Goal: Transaction & Acquisition: Book appointment/travel/reservation

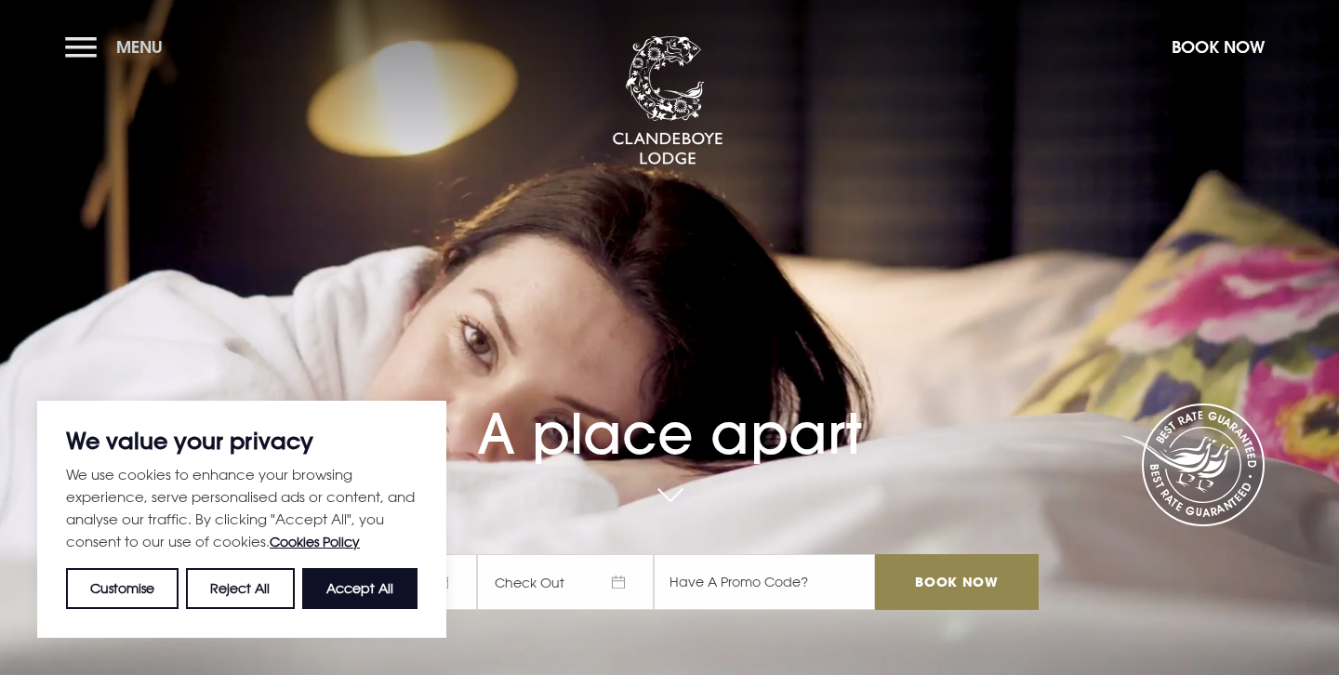
click at [81, 48] on button "Menu" at bounding box center [118, 47] width 107 height 40
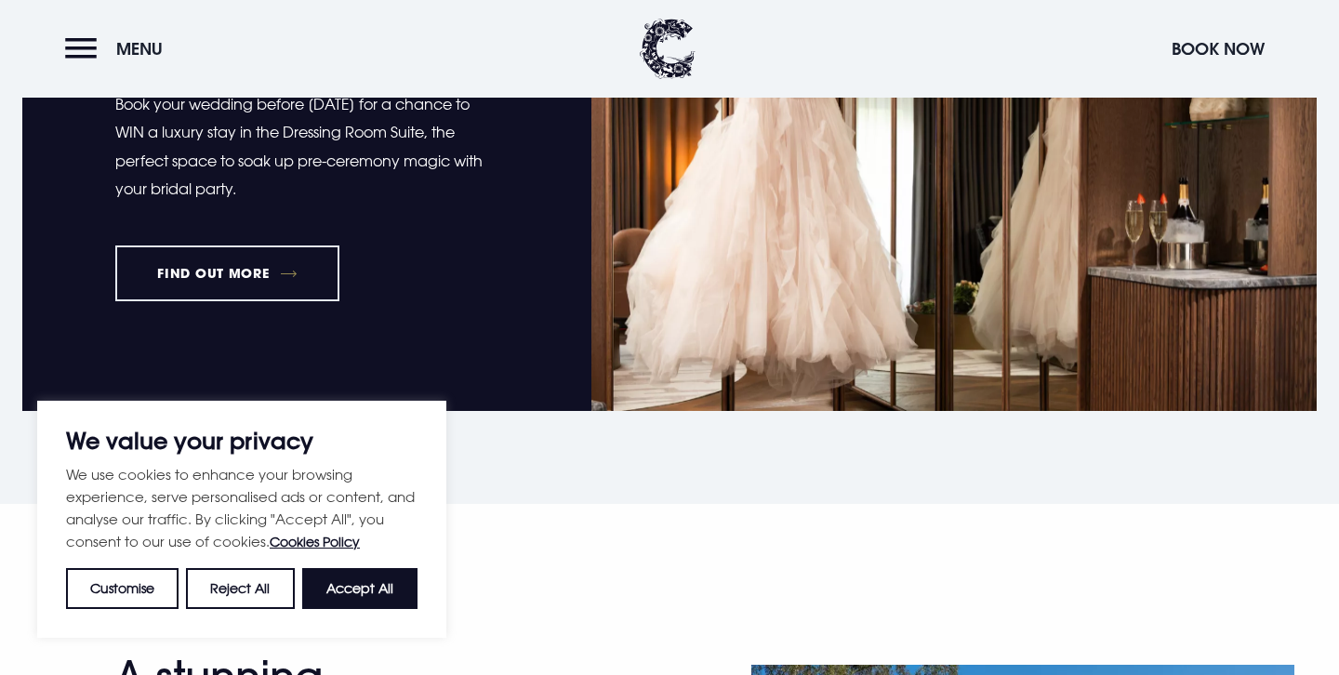
scroll to position [1034, 0]
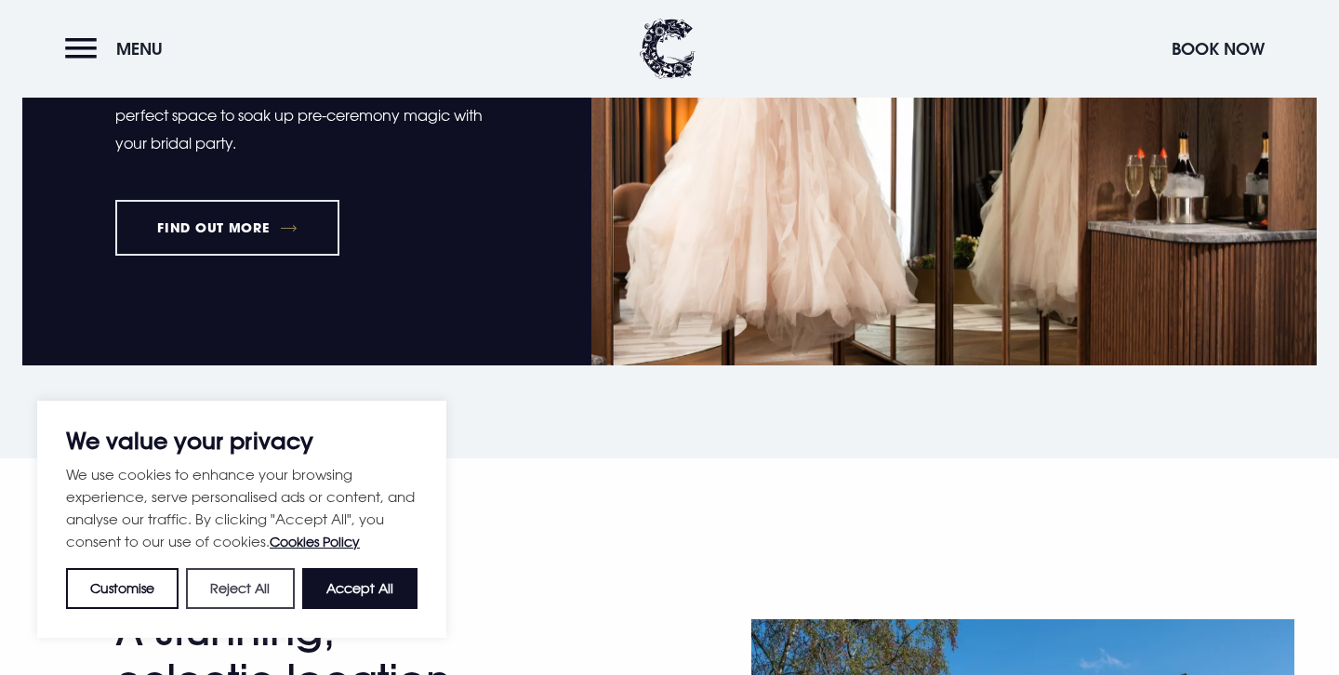
click at [272, 580] on button "Reject All" at bounding box center [240, 588] width 108 height 41
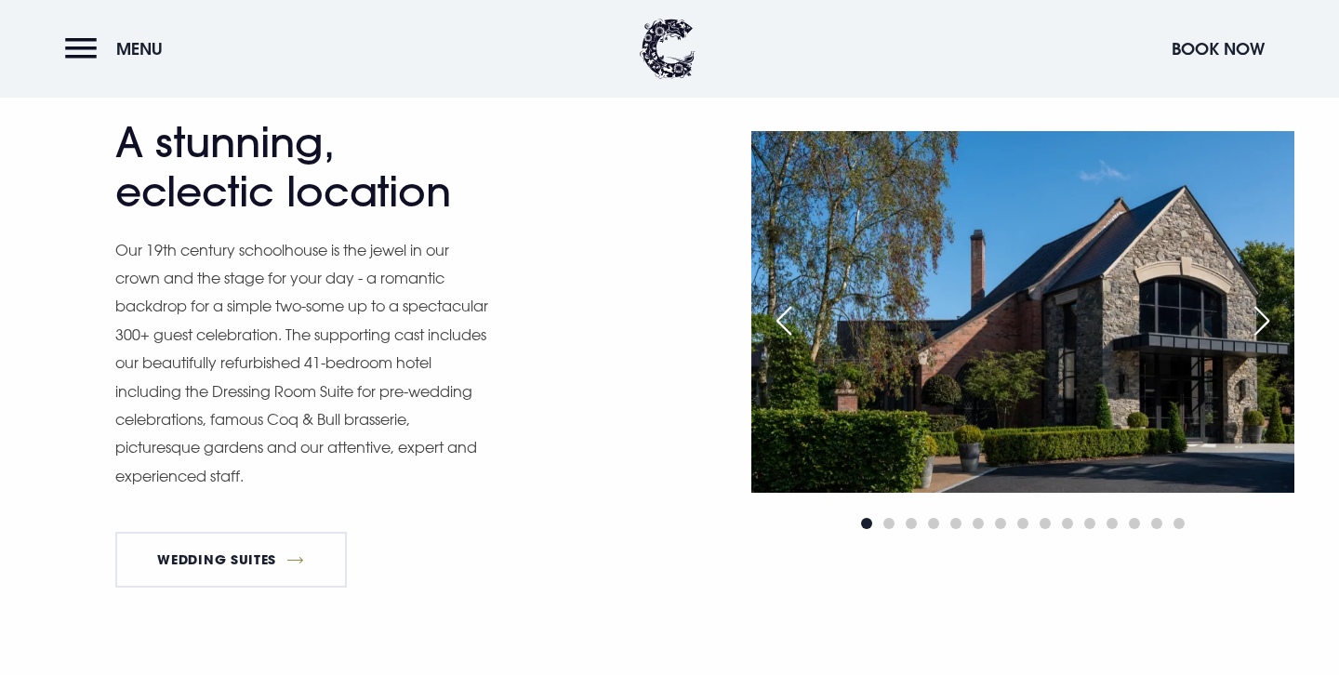
scroll to position [1519, 0]
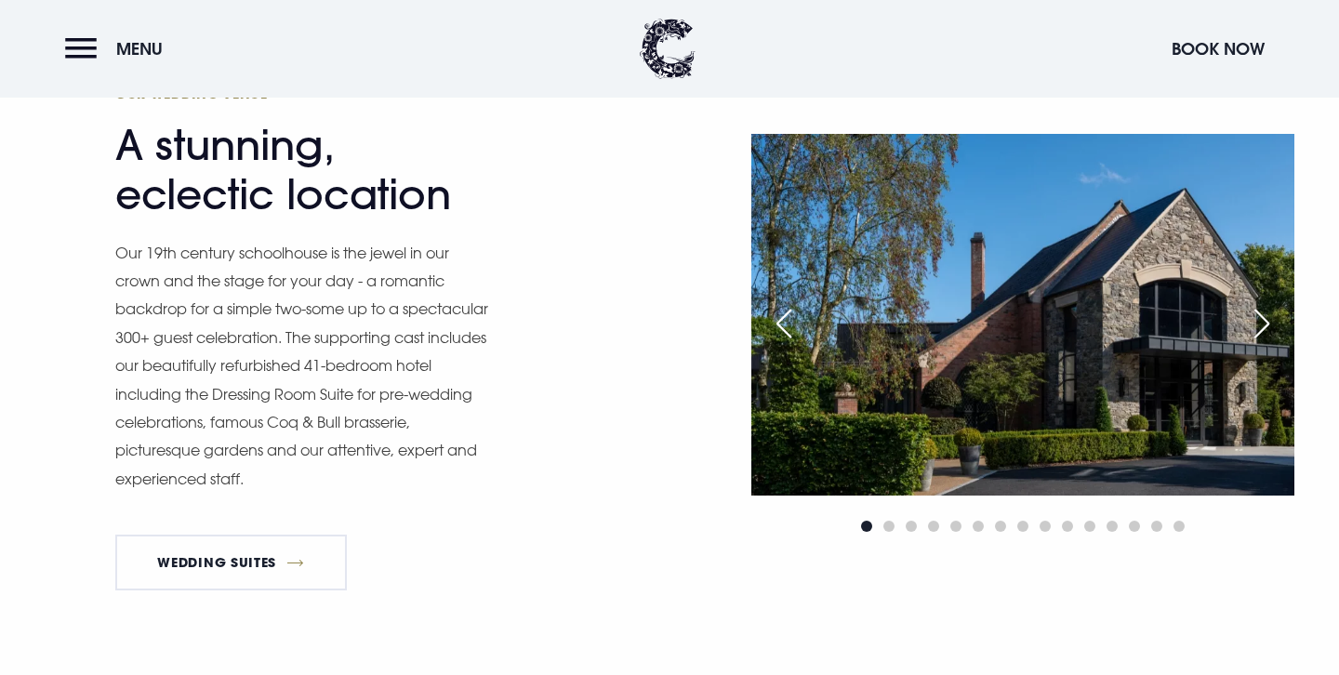
click at [1264, 316] on div "Next slide" at bounding box center [1261, 323] width 46 height 41
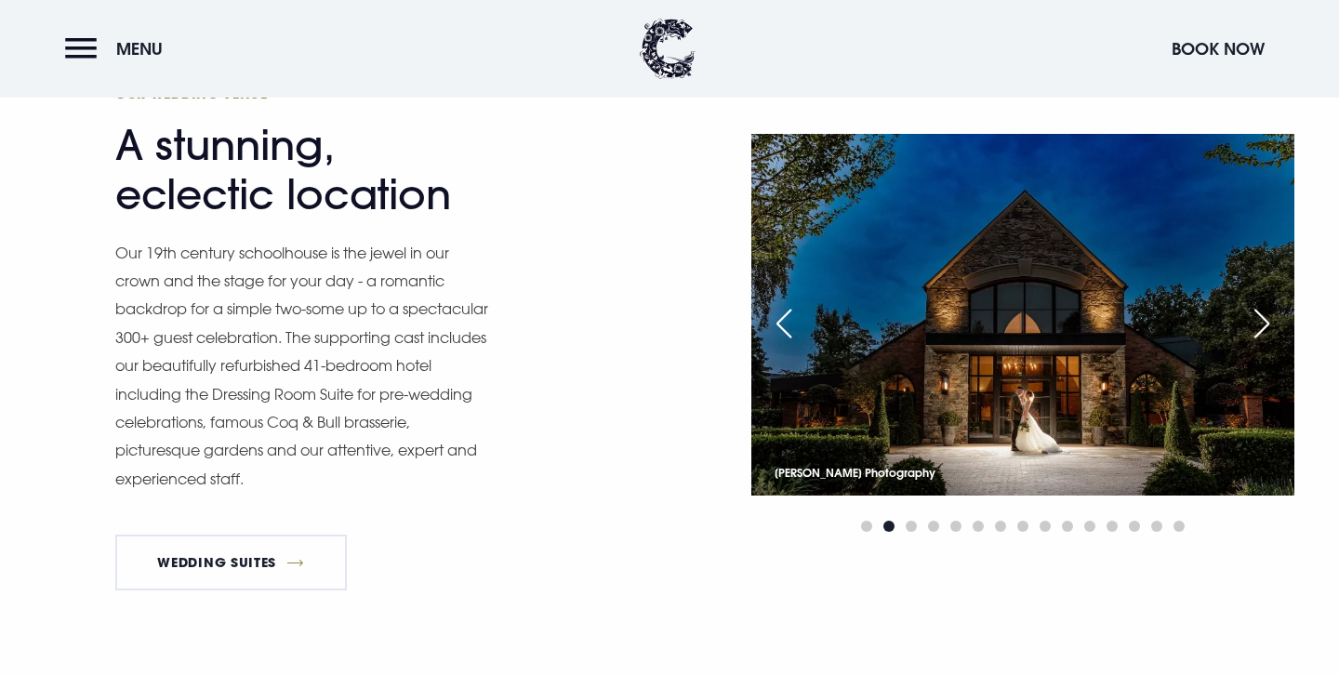
click at [1264, 316] on div "Next slide" at bounding box center [1261, 323] width 46 height 41
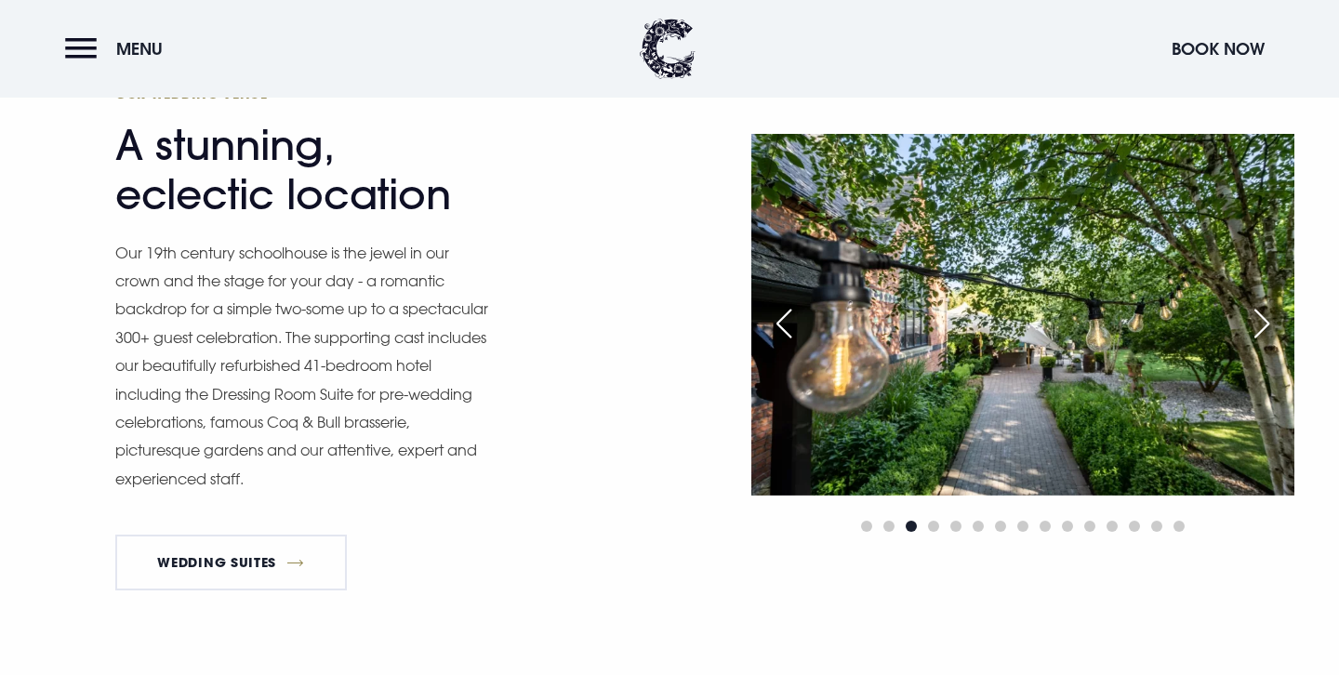
click at [1264, 316] on div "Next slide" at bounding box center [1261, 323] width 46 height 41
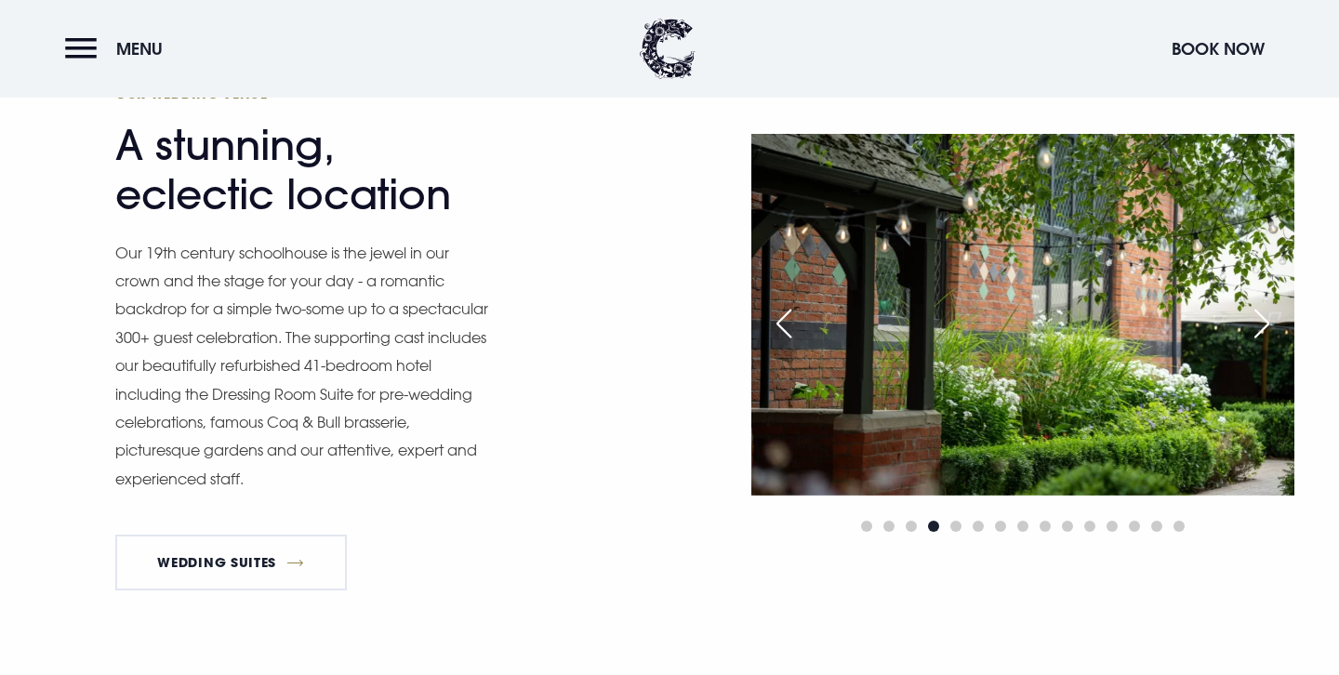
click at [1264, 316] on div "Next slide" at bounding box center [1261, 323] width 46 height 41
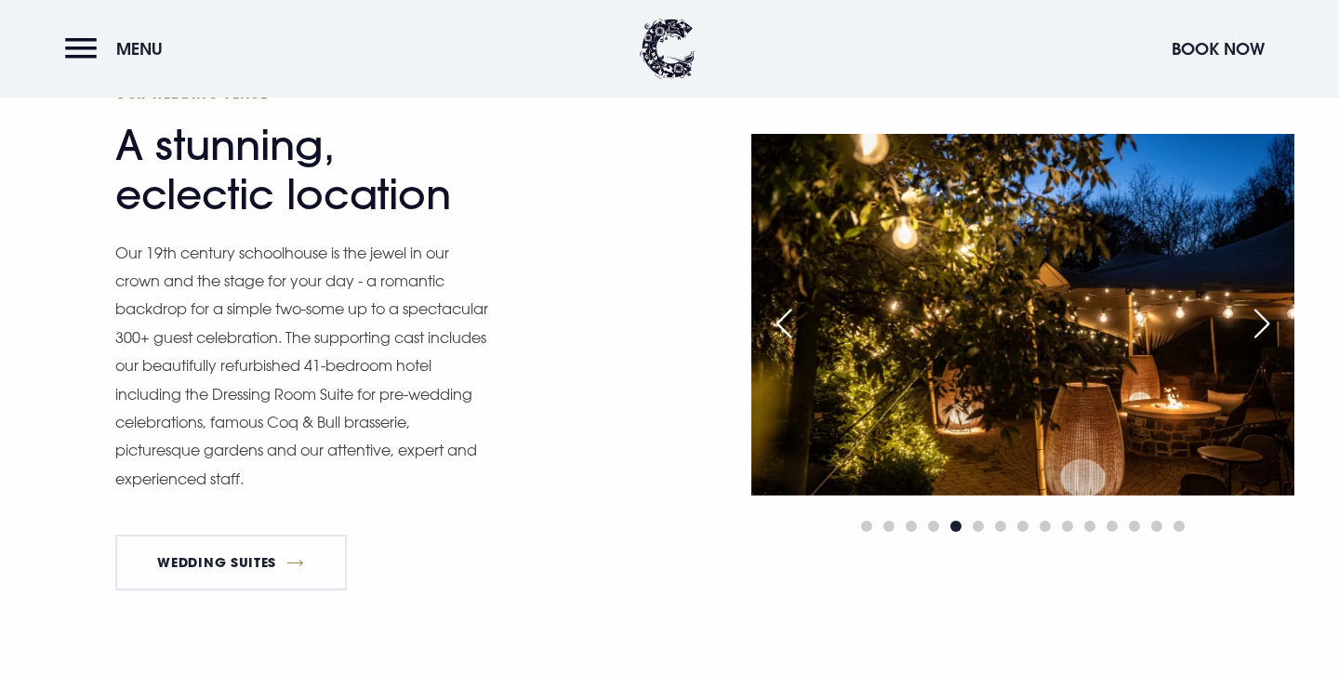
click at [1264, 316] on div "Next slide" at bounding box center [1261, 323] width 46 height 41
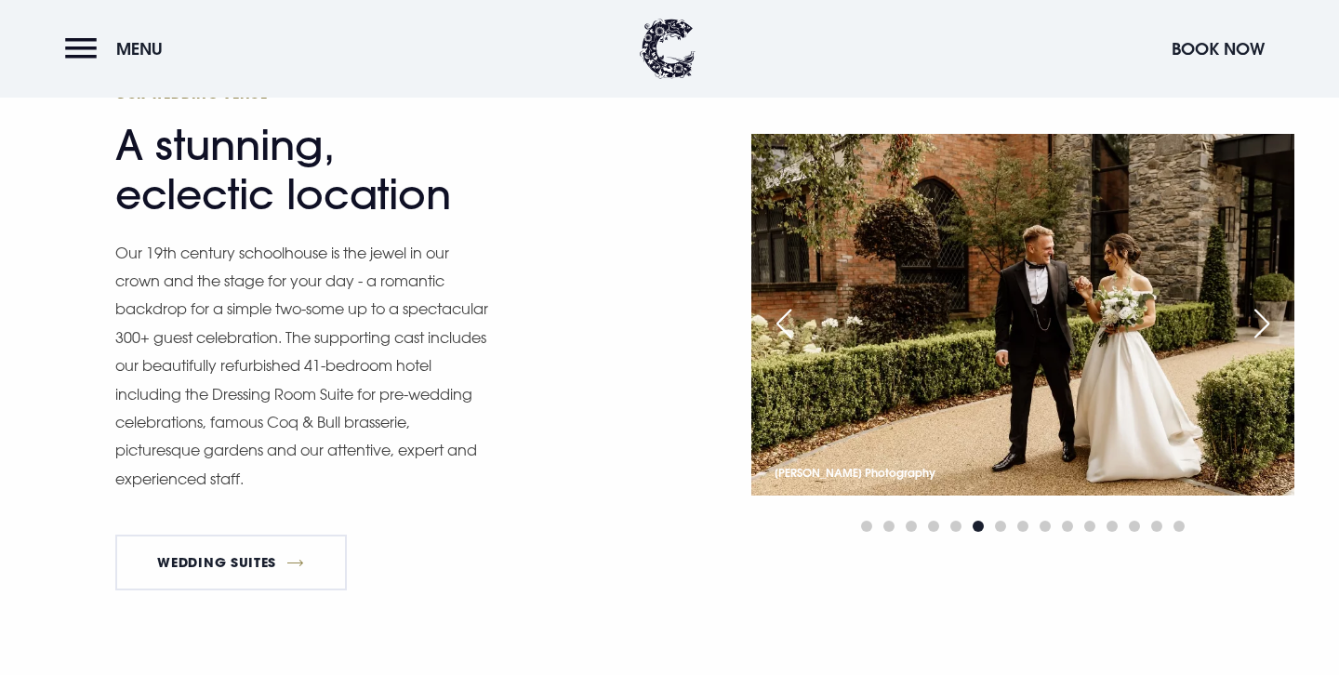
click at [1264, 316] on div "Next slide" at bounding box center [1261, 323] width 46 height 41
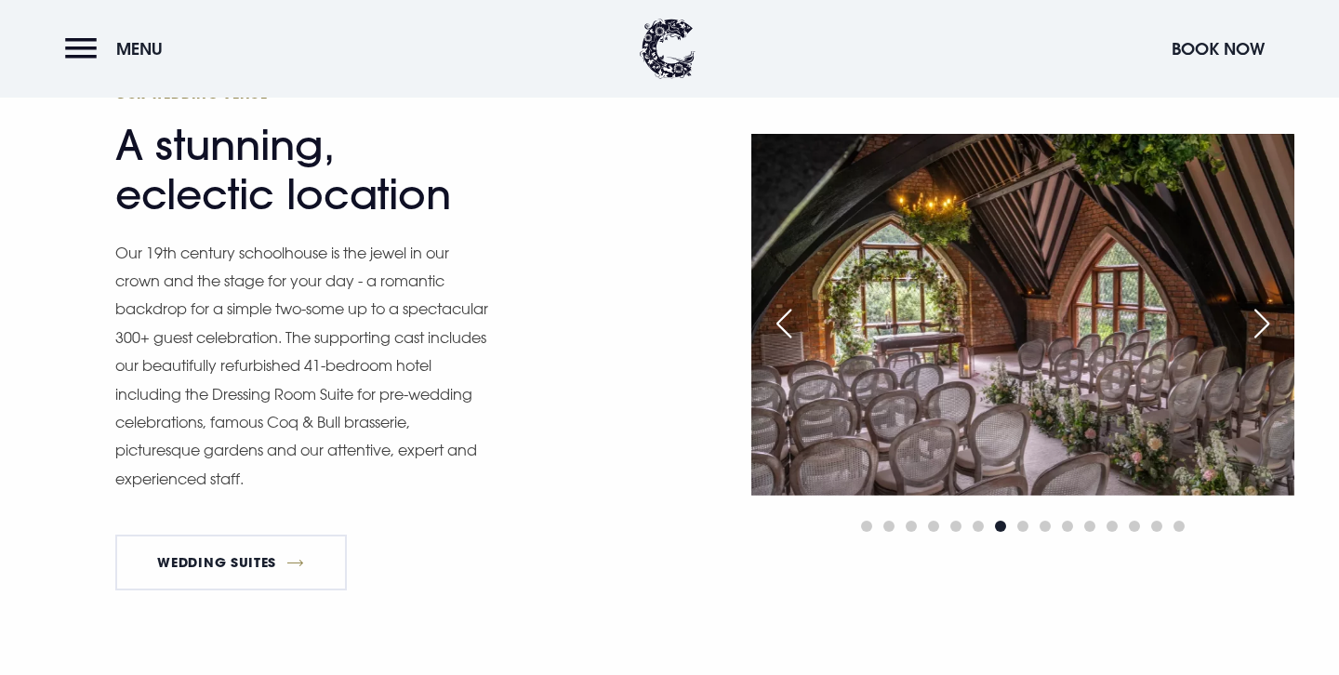
click at [1264, 316] on div "Next slide" at bounding box center [1261, 323] width 46 height 41
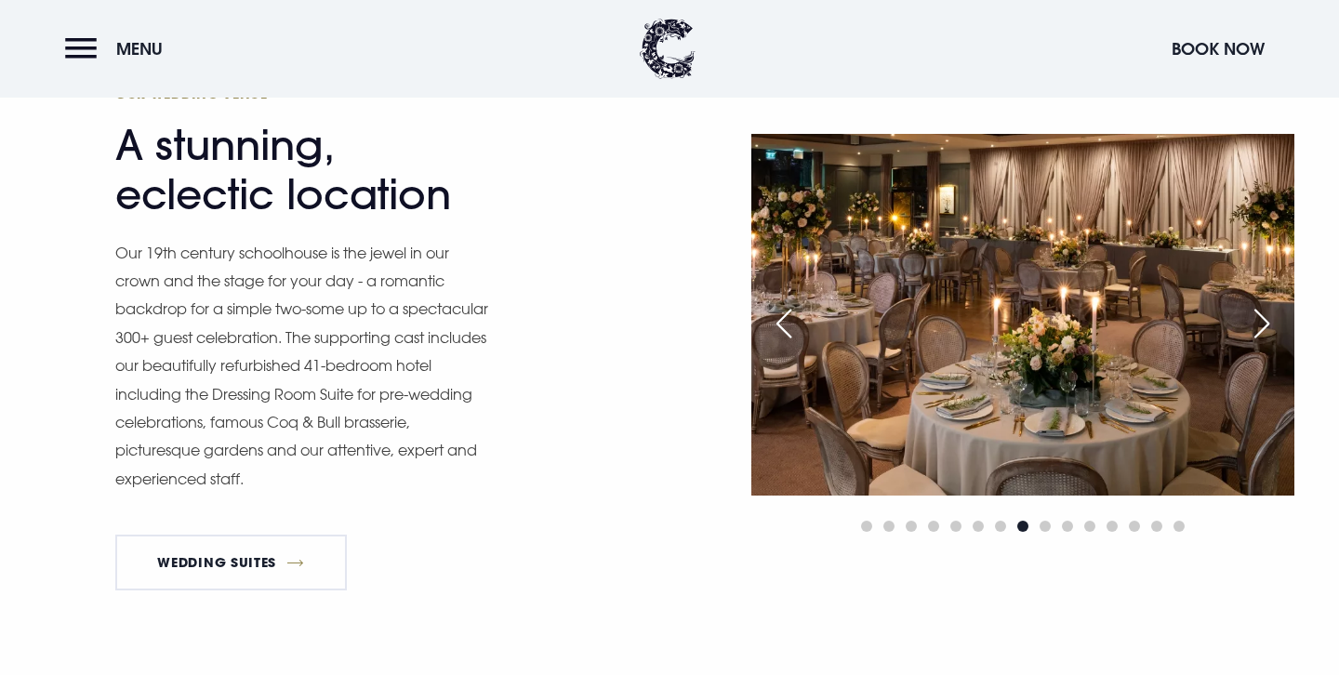
click at [1264, 316] on div "Next slide" at bounding box center [1261, 323] width 46 height 41
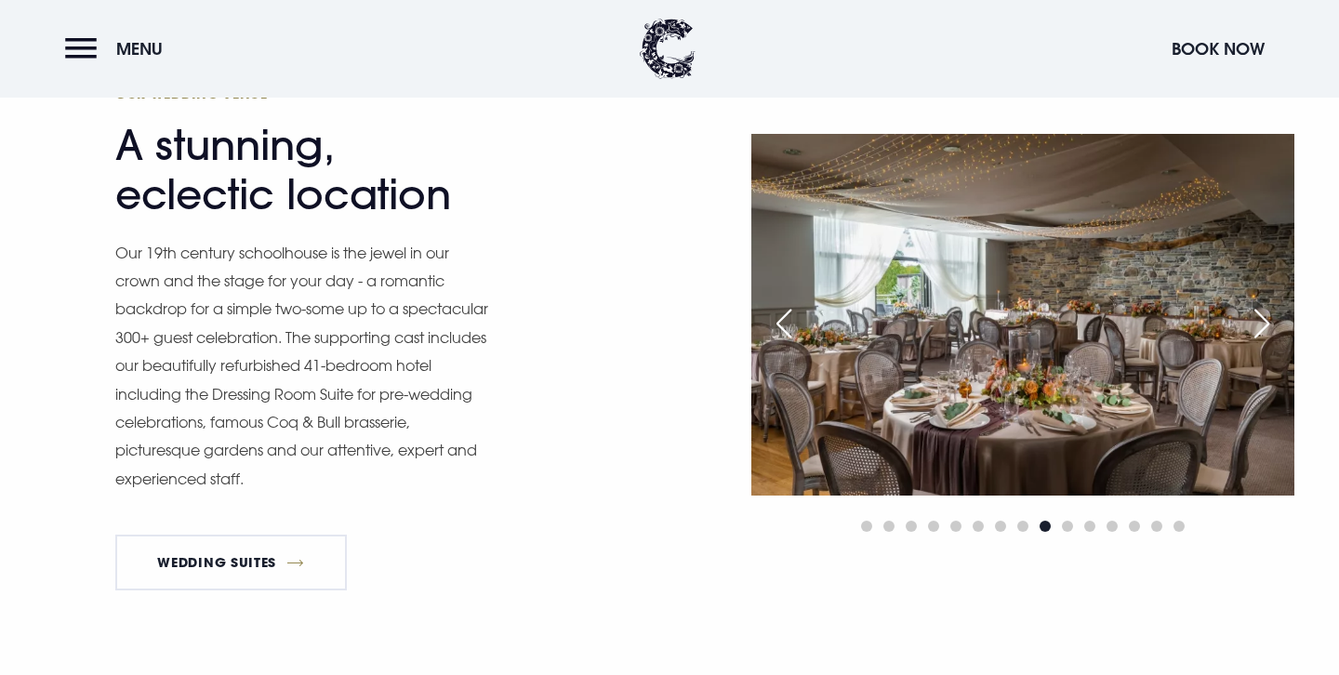
click at [1264, 316] on div "Next slide" at bounding box center [1261, 323] width 46 height 41
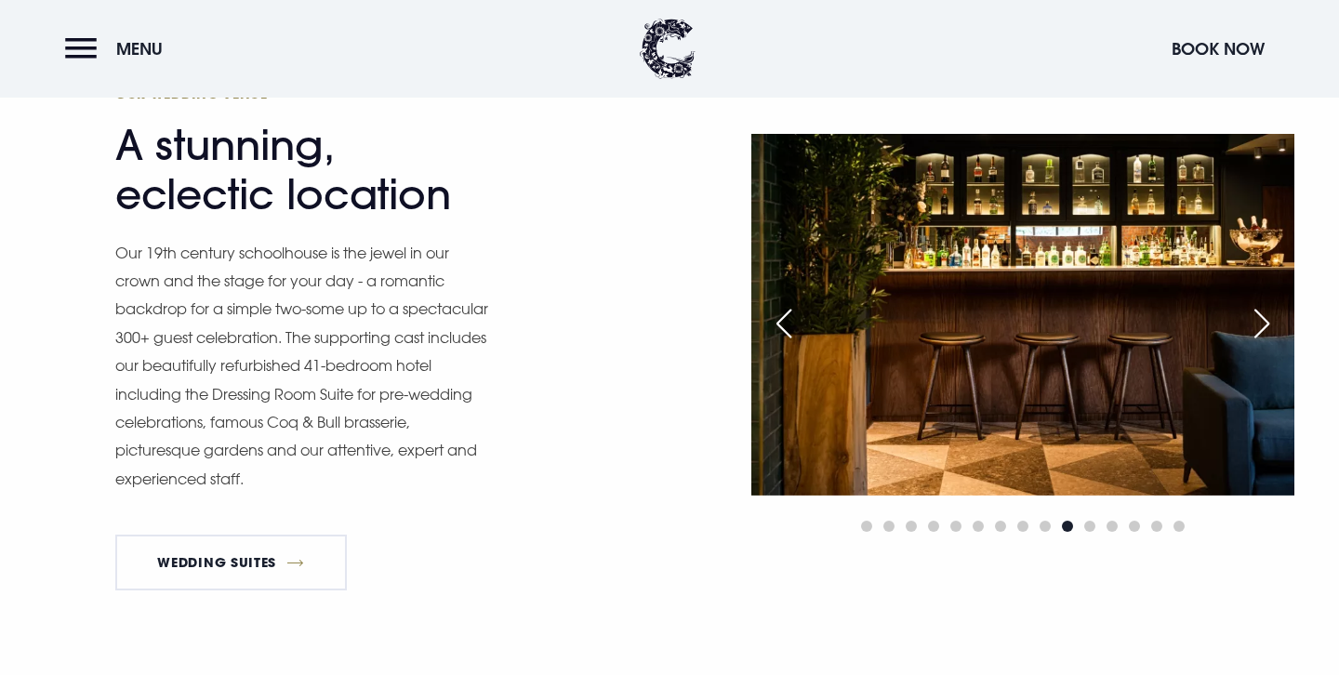
click at [1264, 316] on div "Next slide" at bounding box center [1261, 323] width 46 height 41
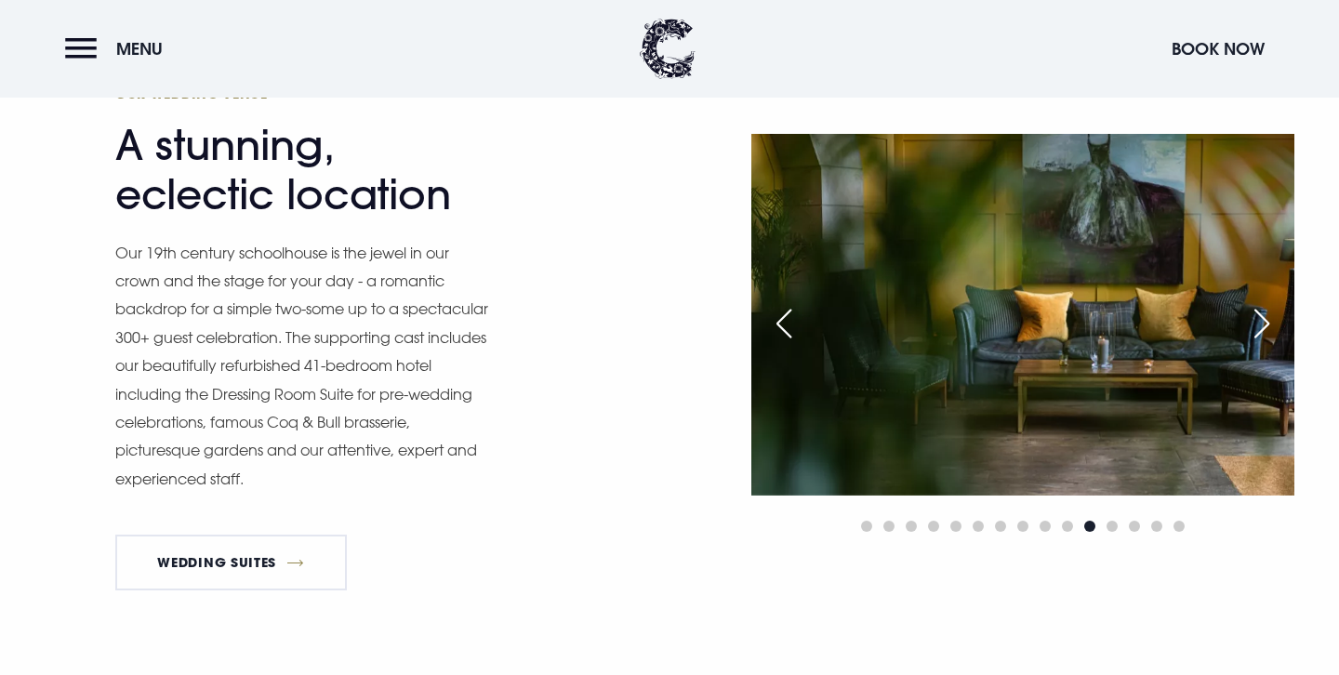
click at [1264, 316] on div "Next slide" at bounding box center [1261, 323] width 46 height 41
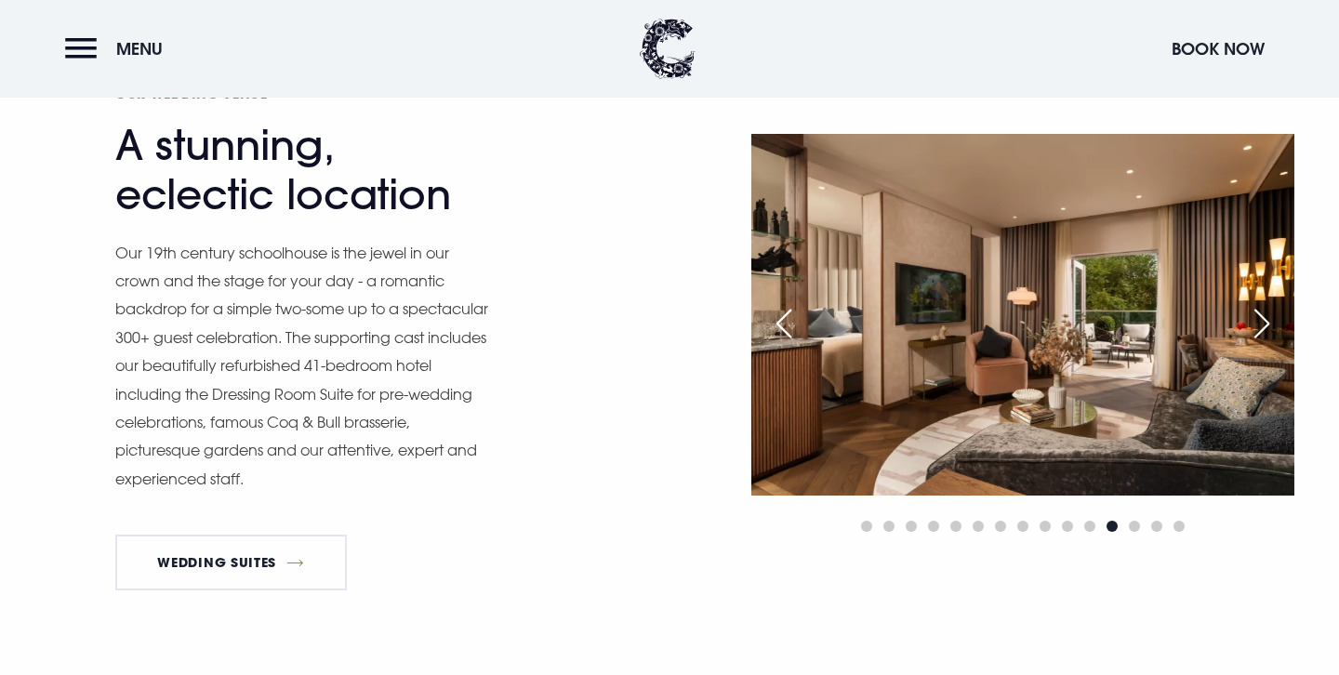
click at [1264, 316] on div "Next slide" at bounding box center [1261, 323] width 46 height 41
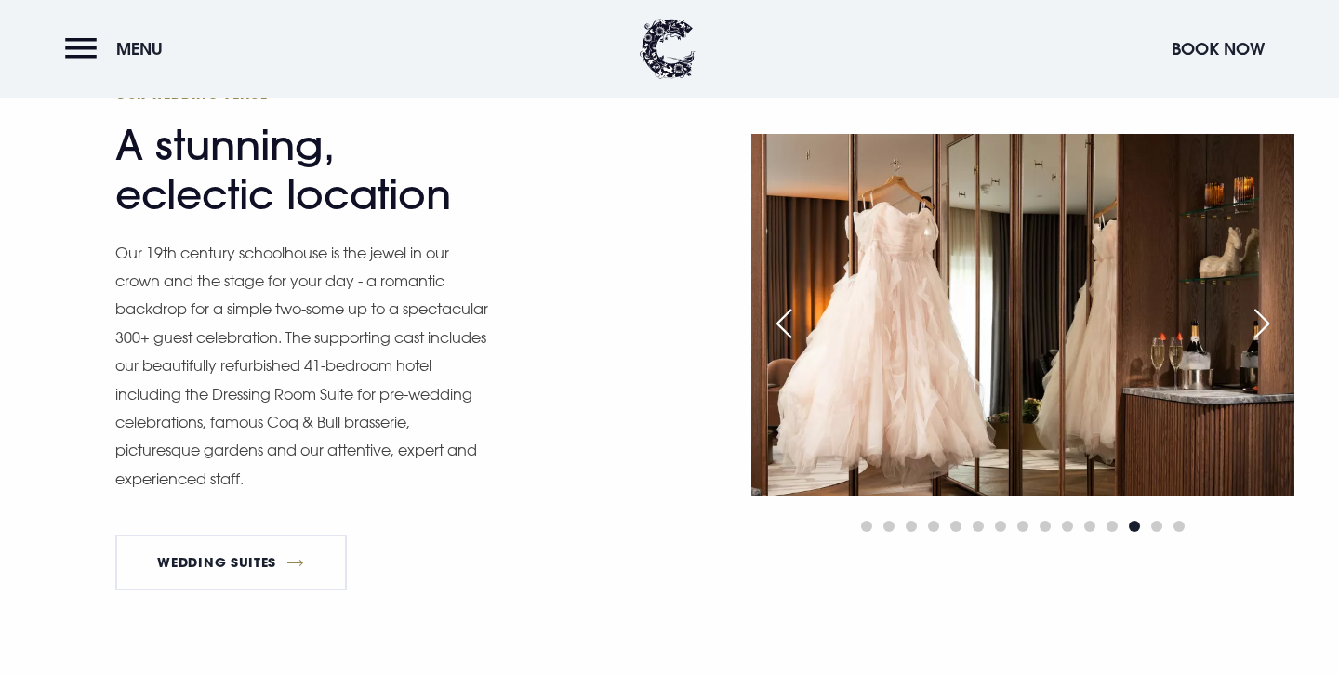
click at [1264, 316] on div "Next slide" at bounding box center [1261, 323] width 46 height 41
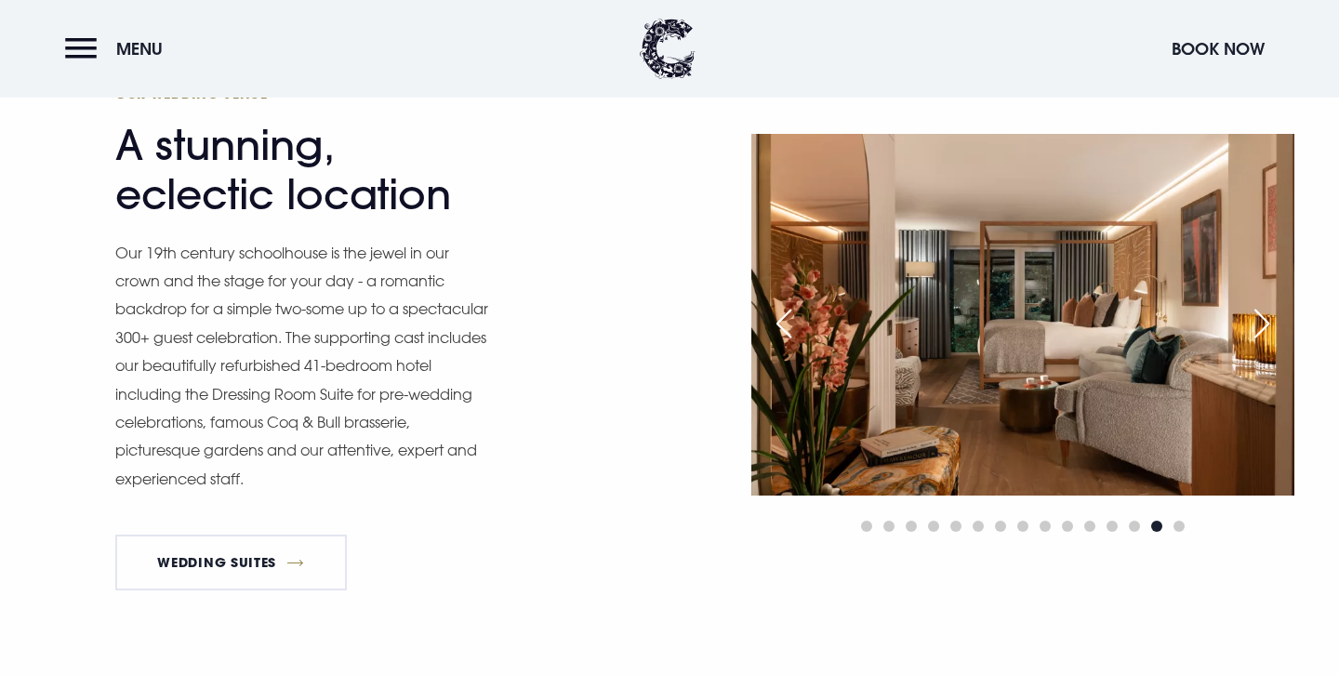
click at [1264, 316] on div "Next slide" at bounding box center [1261, 323] width 46 height 41
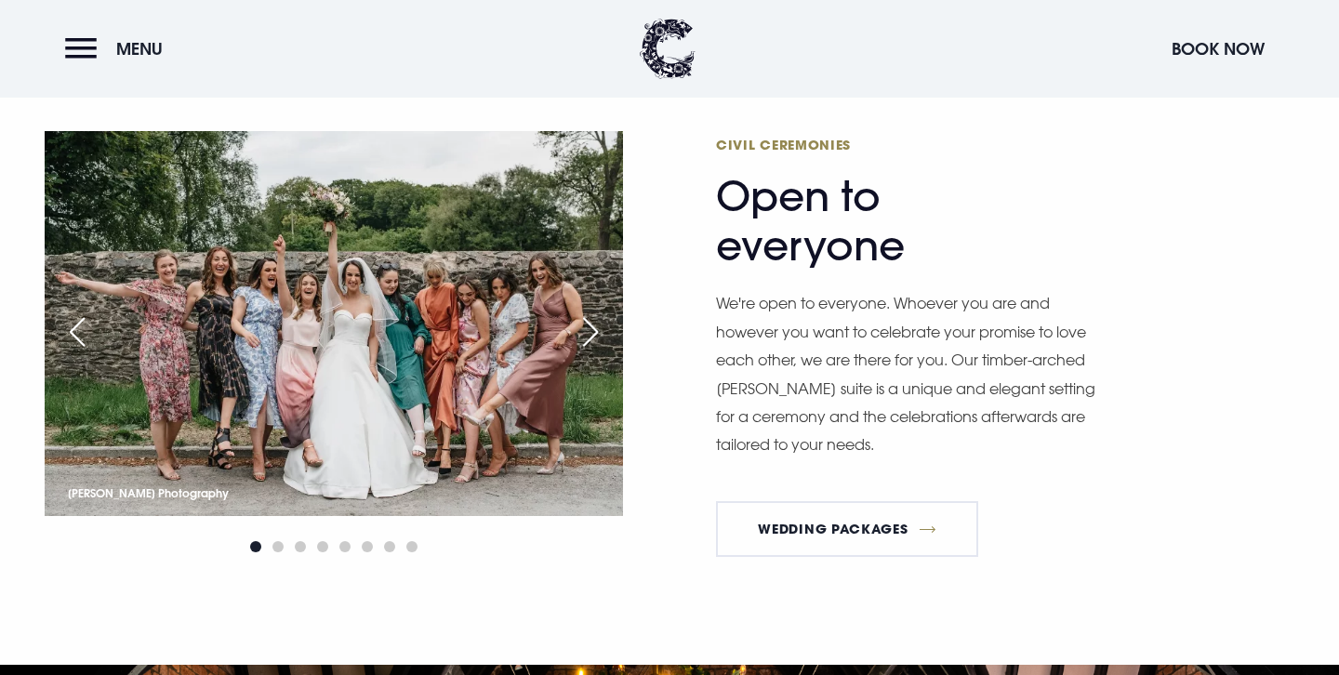
scroll to position [2104, 0]
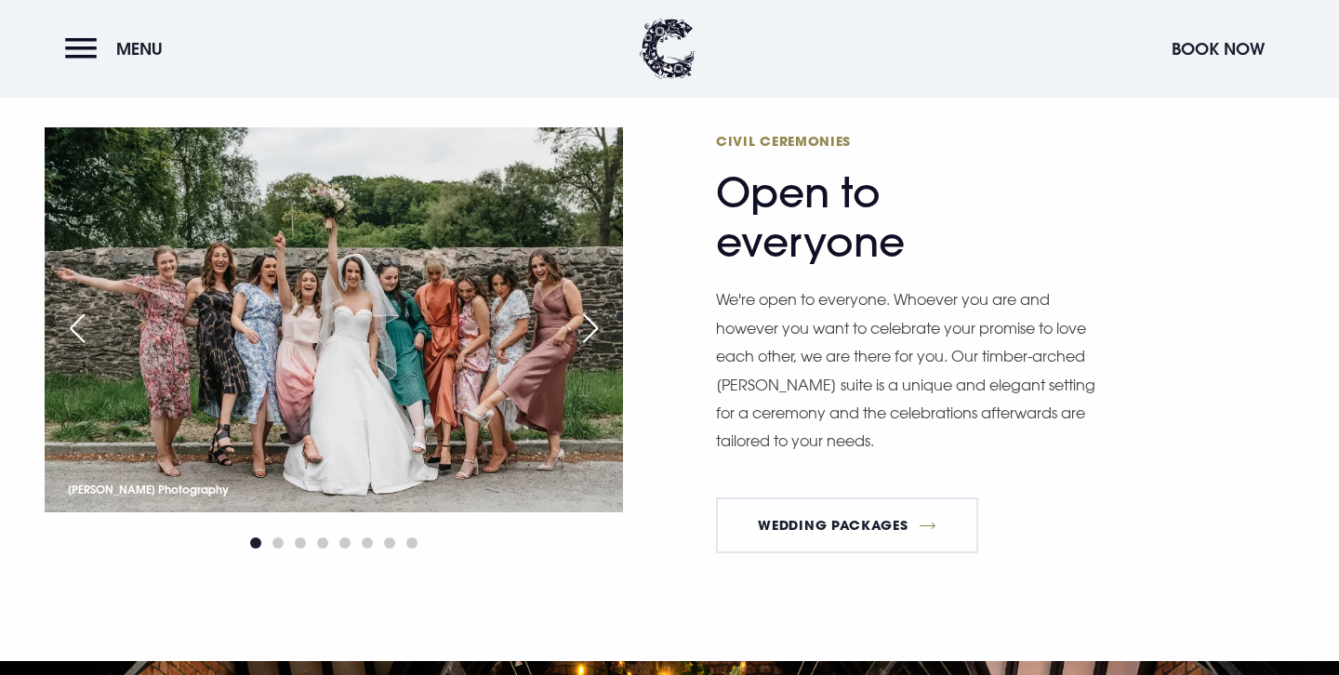
click at [593, 316] on div "Next slide" at bounding box center [590, 328] width 46 height 41
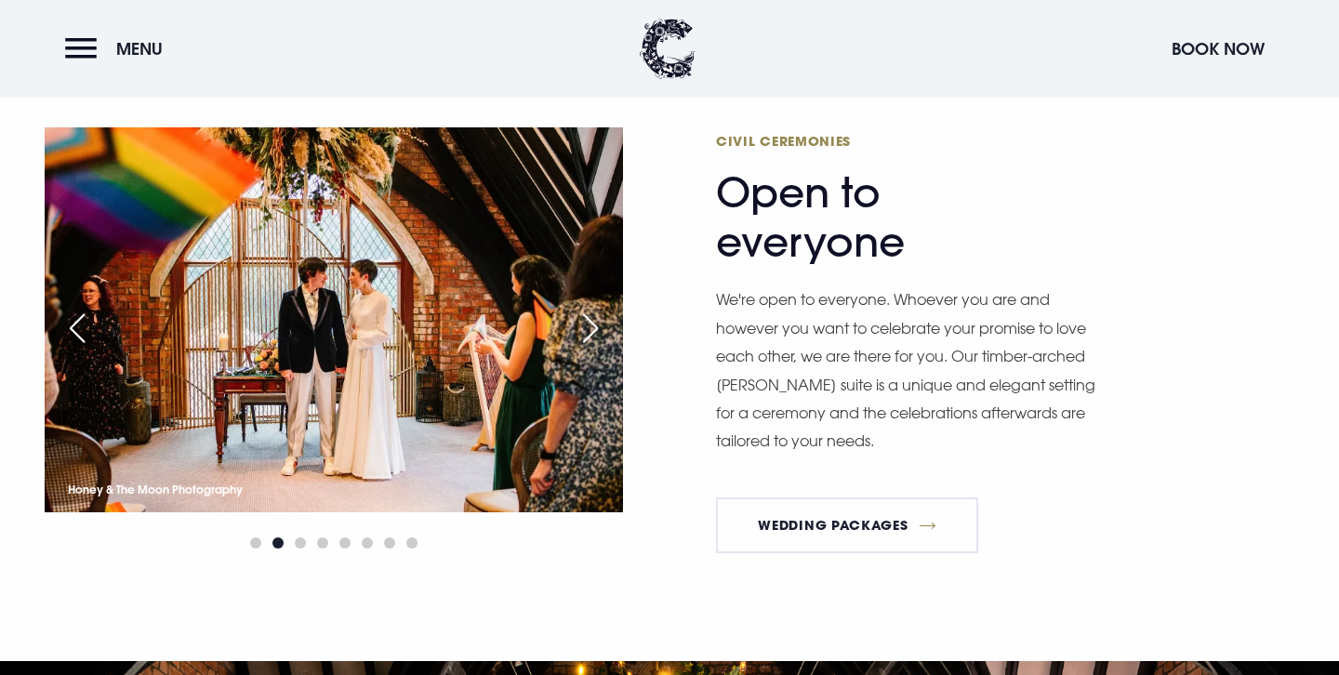
click at [593, 316] on div "Next slide" at bounding box center [590, 328] width 46 height 41
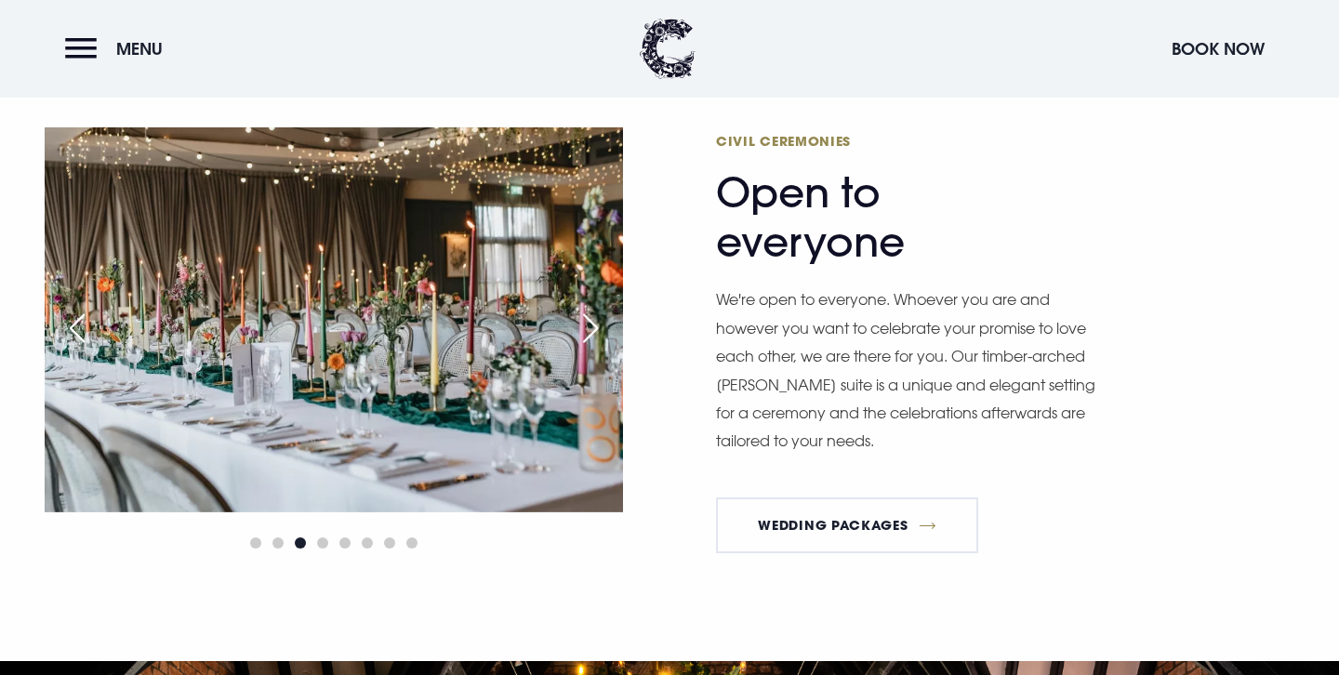
click at [593, 316] on div "Next slide" at bounding box center [590, 328] width 46 height 41
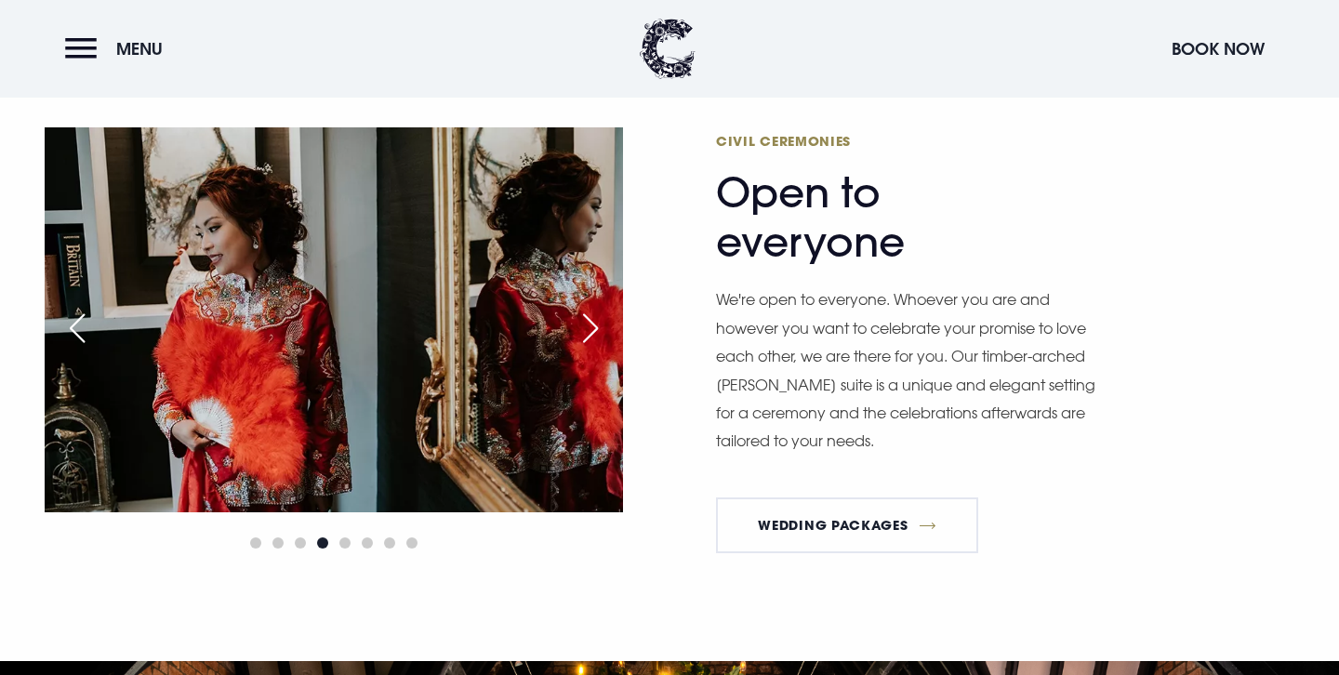
click at [593, 316] on div "Next slide" at bounding box center [590, 328] width 46 height 41
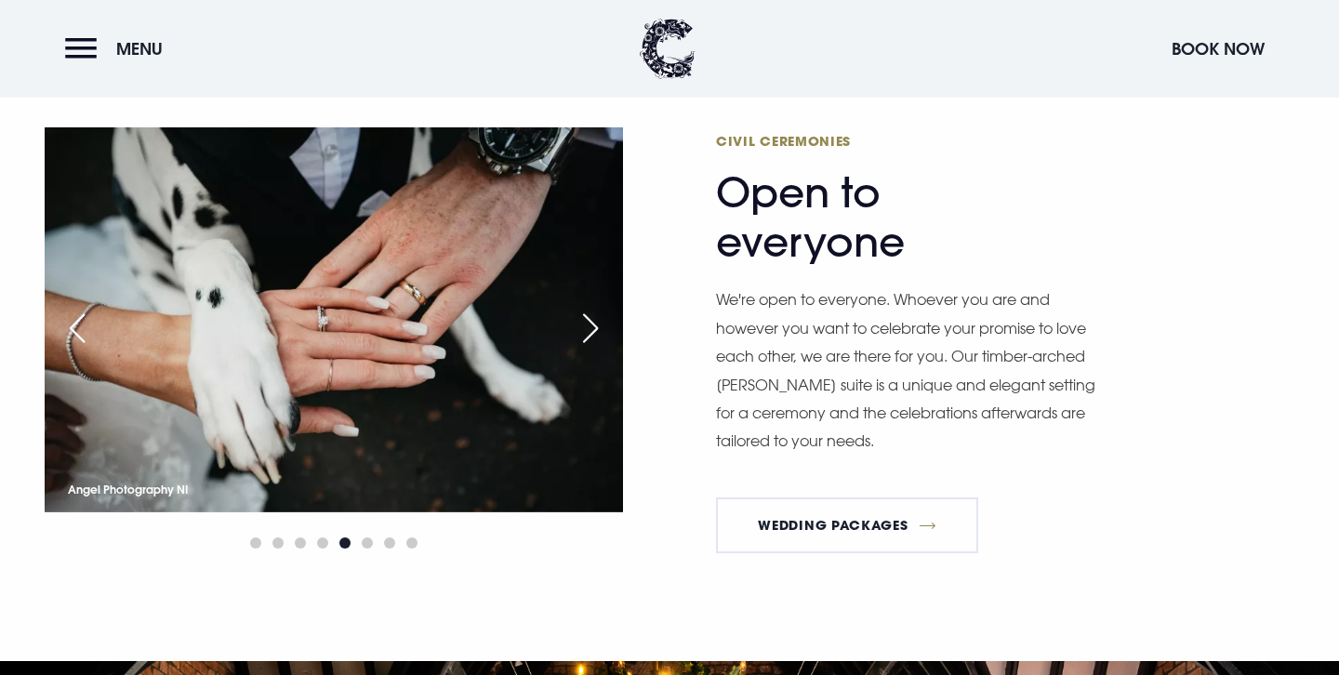
click at [593, 316] on div "Next slide" at bounding box center [590, 328] width 46 height 41
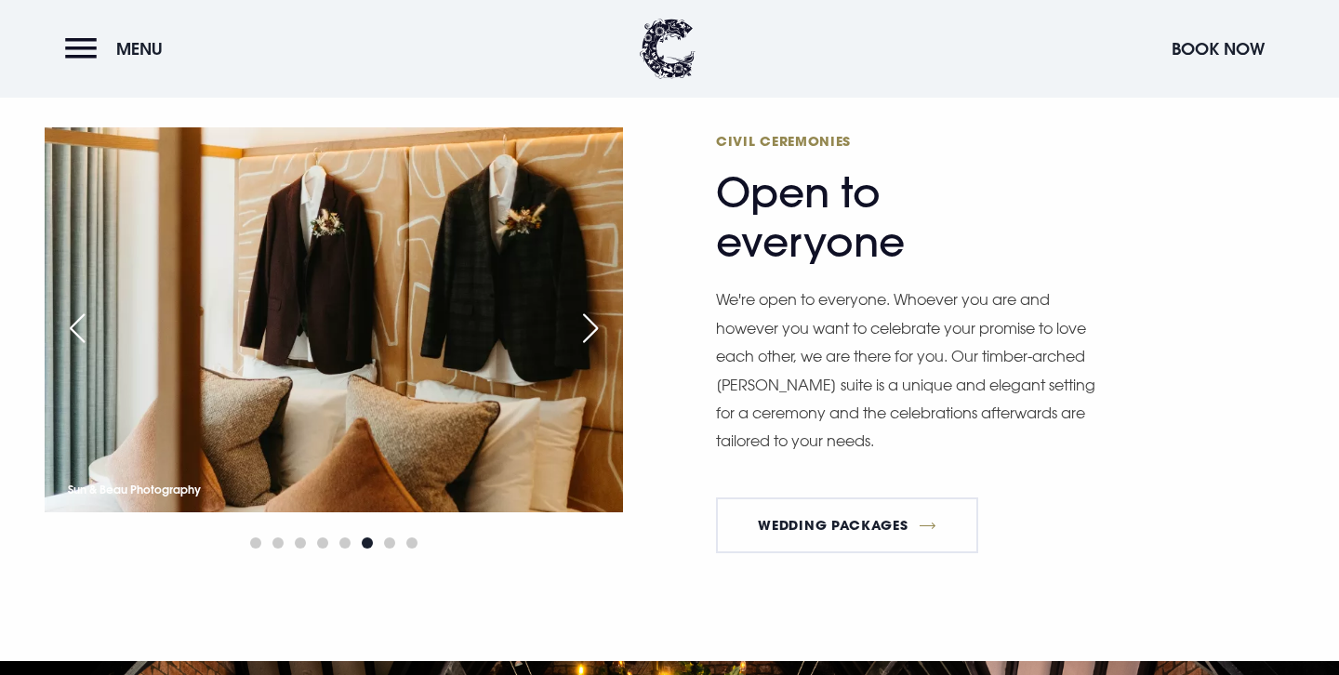
click at [593, 316] on div "Next slide" at bounding box center [590, 328] width 46 height 41
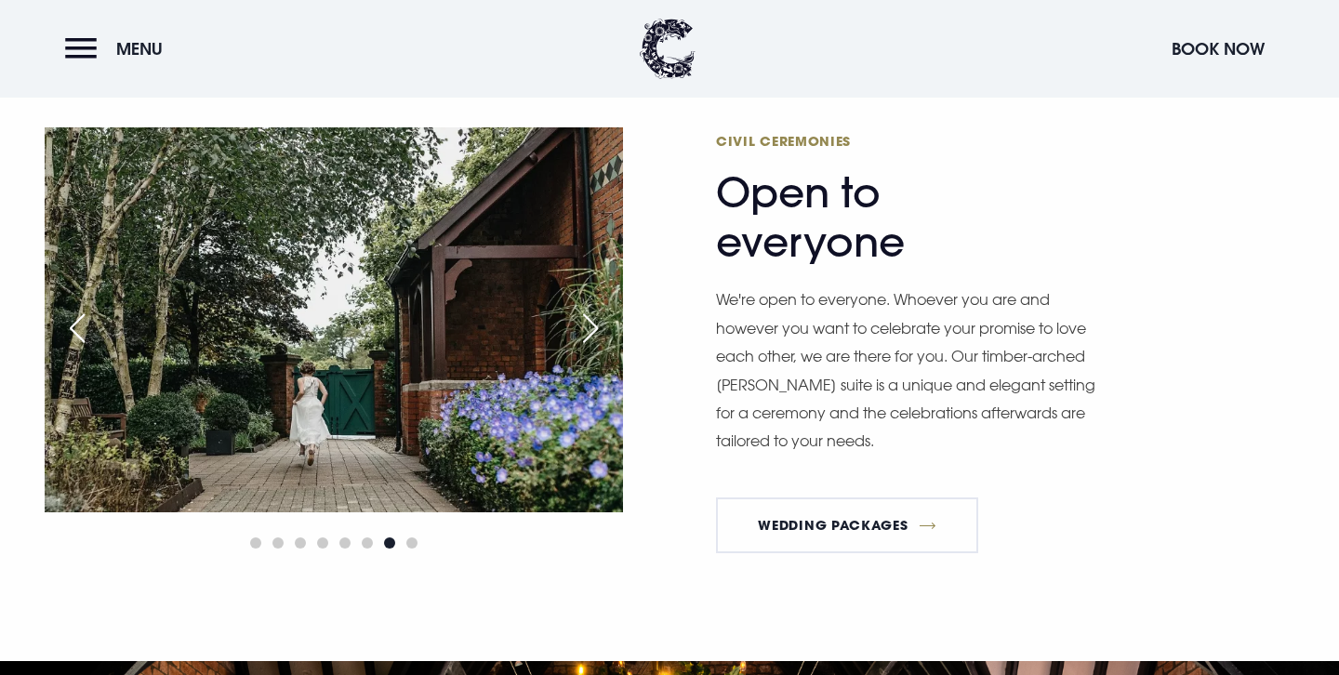
click at [593, 316] on div "Next slide" at bounding box center [590, 328] width 46 height 41
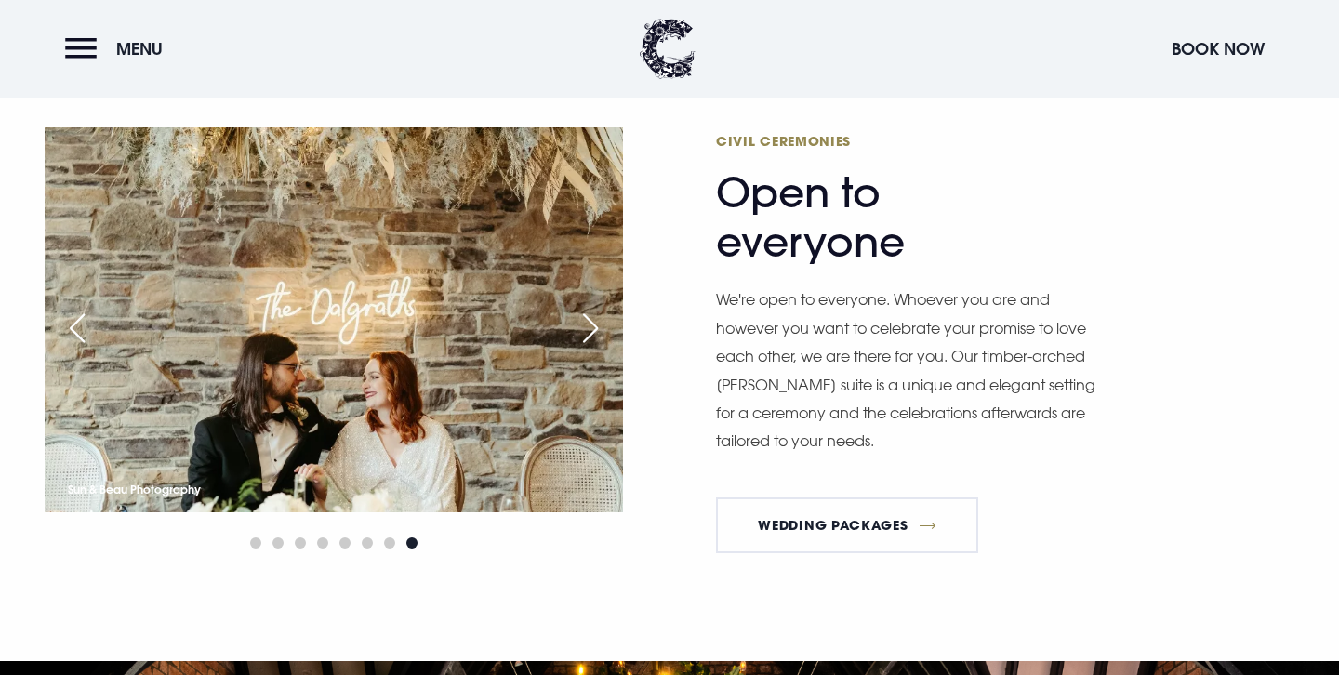
click at [593, 316] on div "Next slide" at bounding box center [590, 328] width 46 height 41
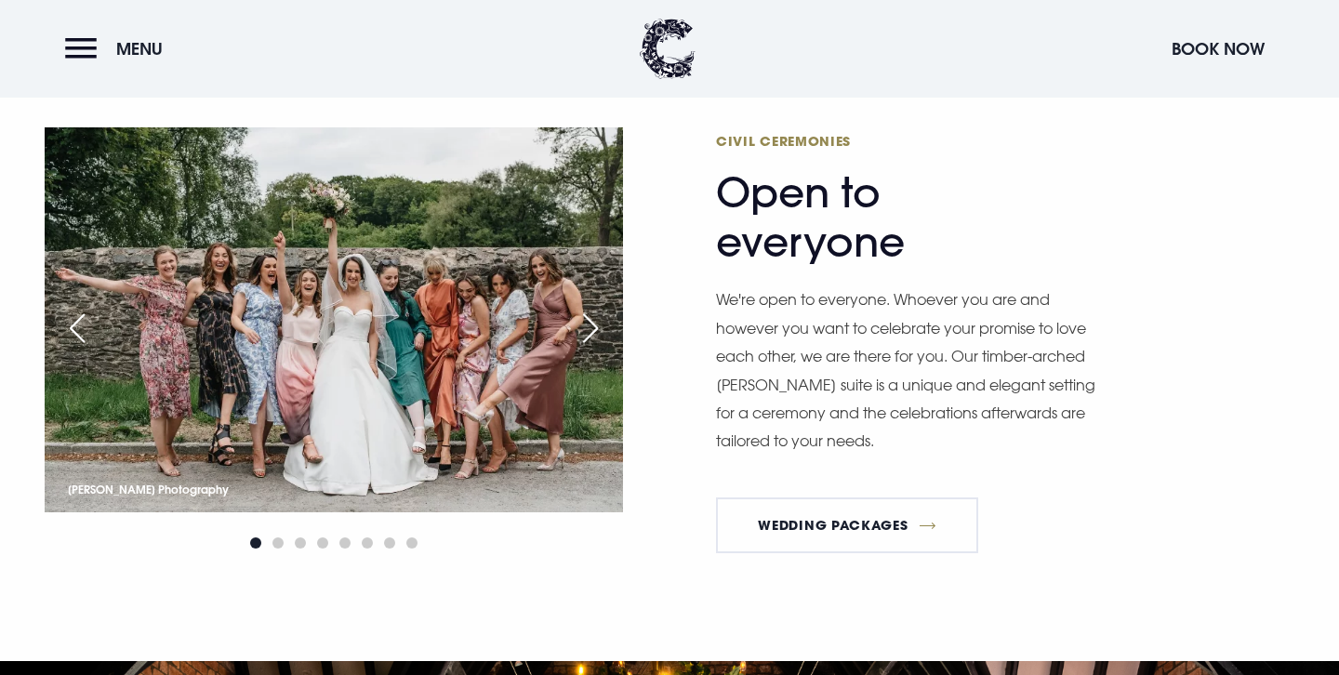
click at [593, 316] on div "Next slide" at bounding box center [590, 328] width 46 height 41
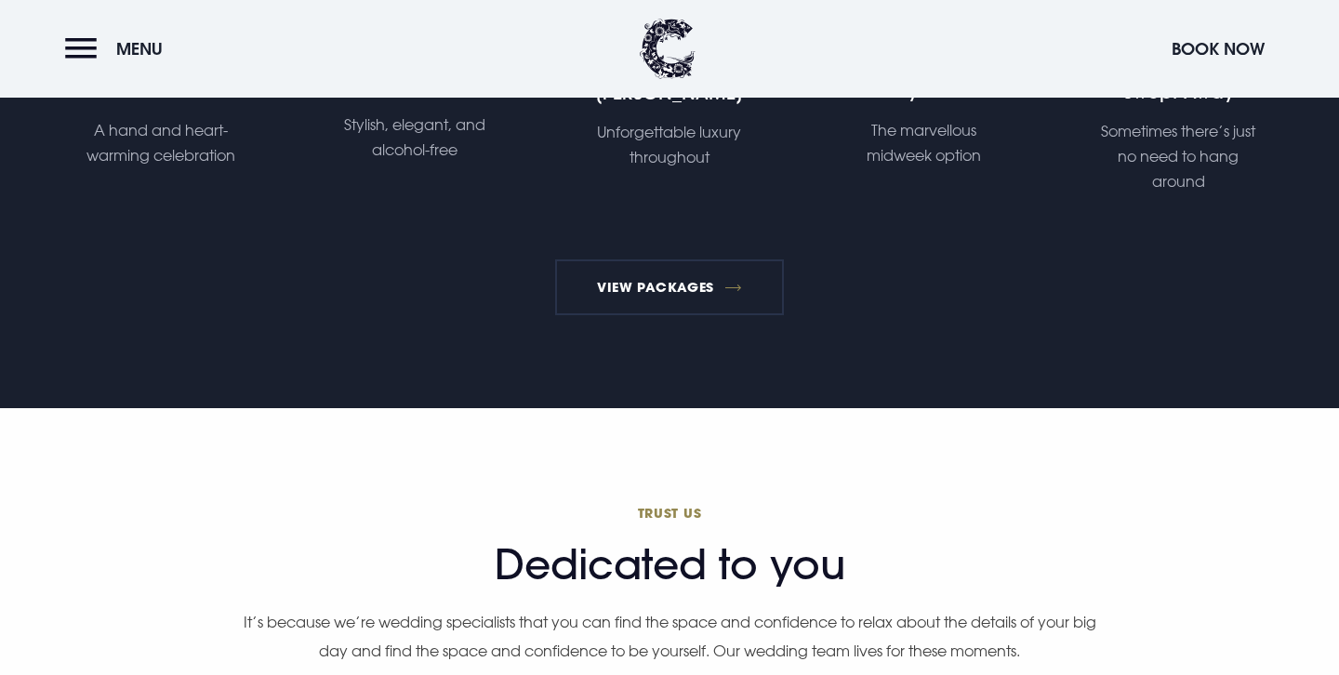
scroll to position [3762, 0]
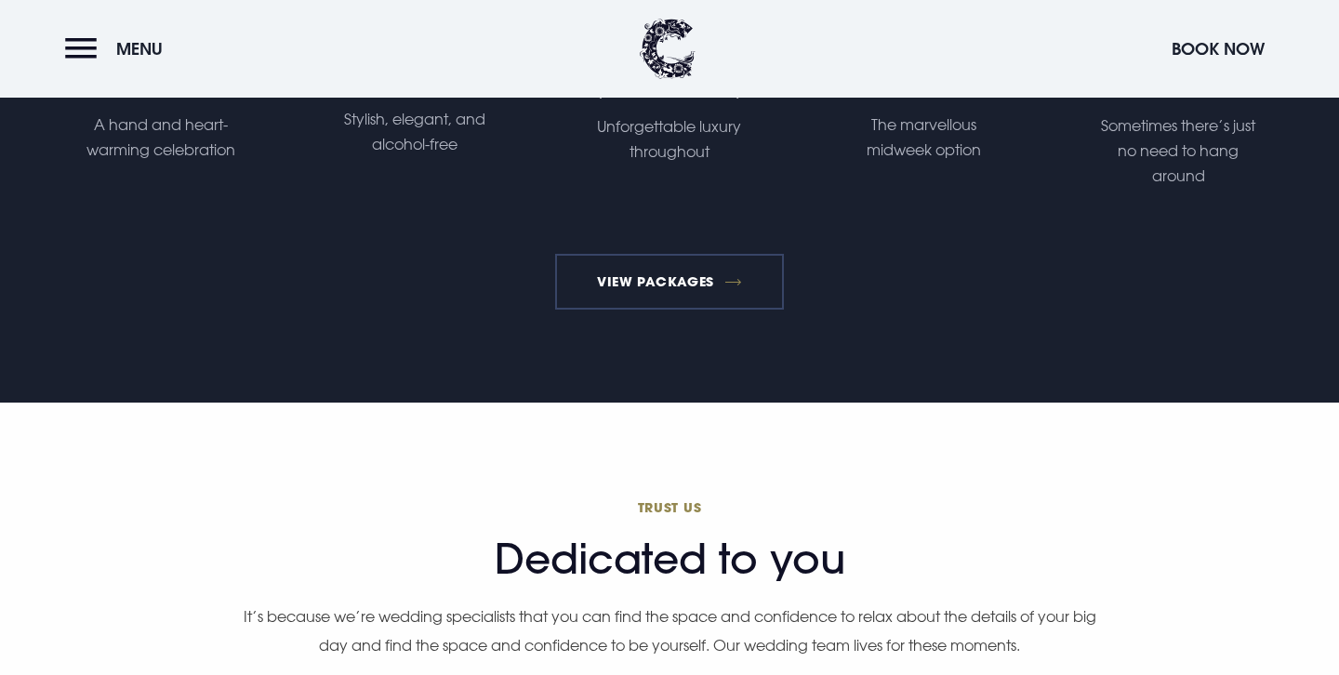
click at [622, 291] on link "View Packages" at bounding box center [670, 282] width 230 height 56
